Goal: Transaction & Acquisition: Book appointment/travel/reservation

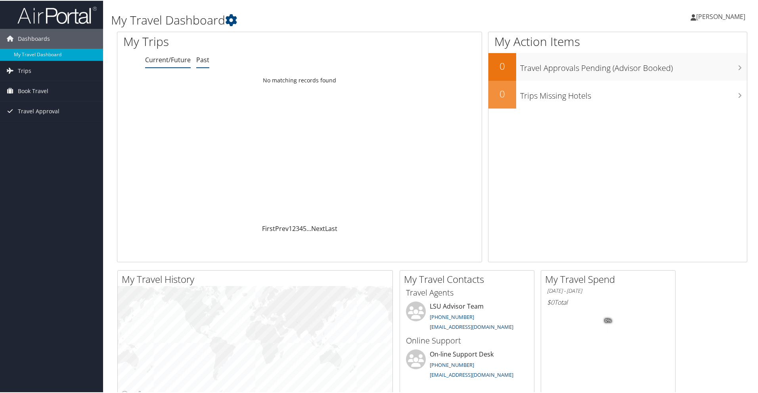
click at [202, 58] on link "Past" at bounding box center [202, 59] width 13 height 9
click at [174, 61] on link "Current/Future" at bounding box center [168, 59] width 46 height 9
click at [47, 69] on link "Trips" at bounding box center [51, 70] width 103 height 20
click at [33, 100] on link "Past Trips" at bounding box center [51, 98] width 103 height 12
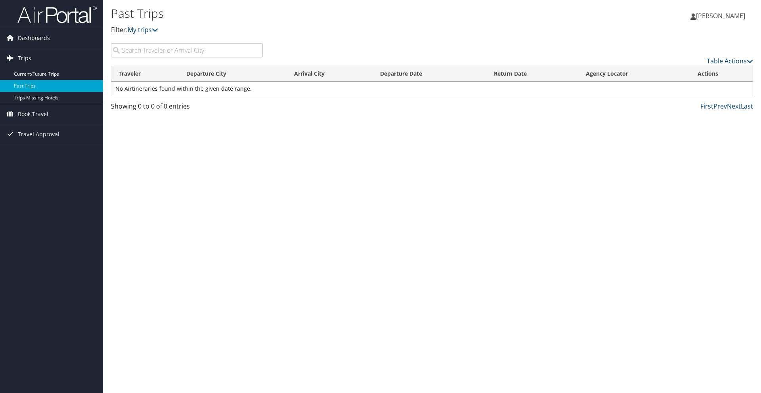
click at [35, 57] on link "Trips" at bounding box center [51, 58] width 103 height 20
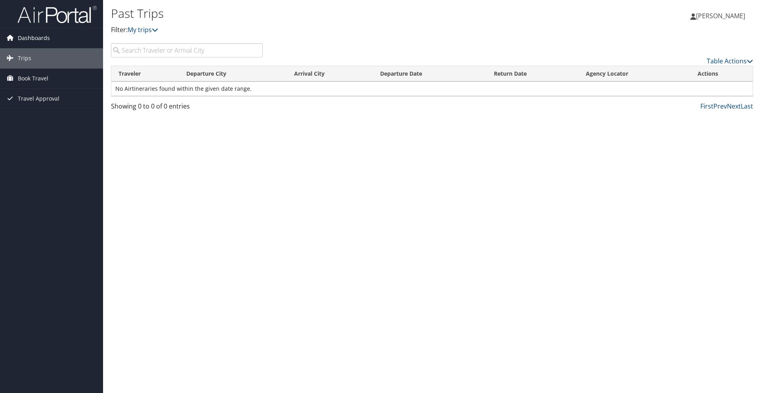
click at [35, 35] on span "Dashboards" at bounding box center [34, 38] width 32 height 20
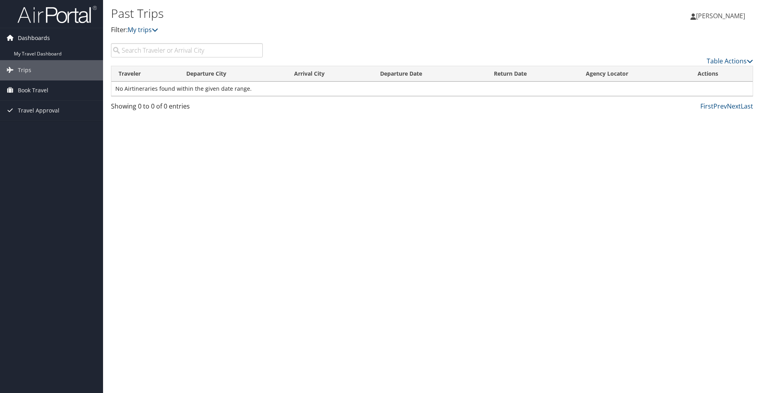
click at [37, 42] on span "Dashboards" at bounding box center [34, 38] width 32 height 20
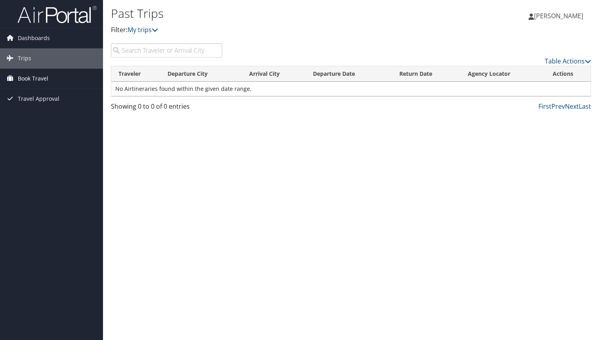
click at [33, 79] on span "Book Travel" at bounding box center [33, 79] width 31 height 20
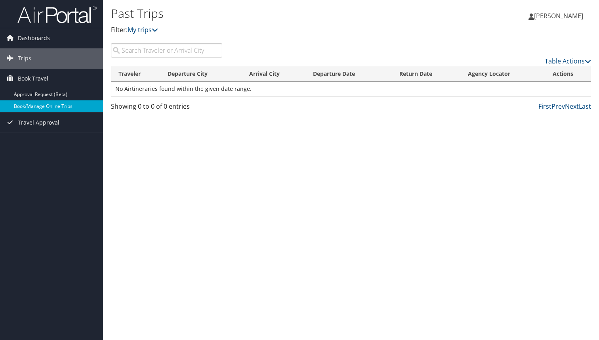
click at [54, 107] on link "Book/Manage Online Trips" at bounding box center [51, 106] width 103 height 12
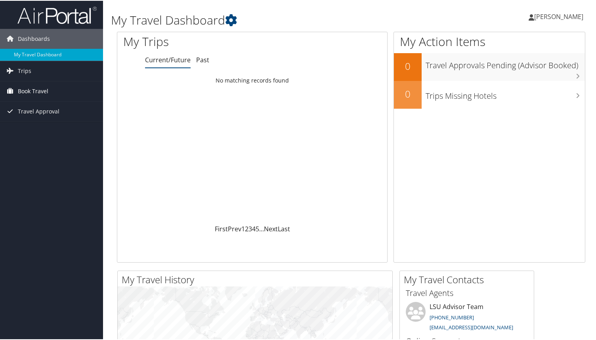
click at [38, 90] on span "Book Travel" at bounding box center [33, 90] width 31 height 20
click at [56, 121] on link "Book/Manage Online Trips" at bounding box center [51, 118] width 103 height 12
